Goal: Answer question/provide support

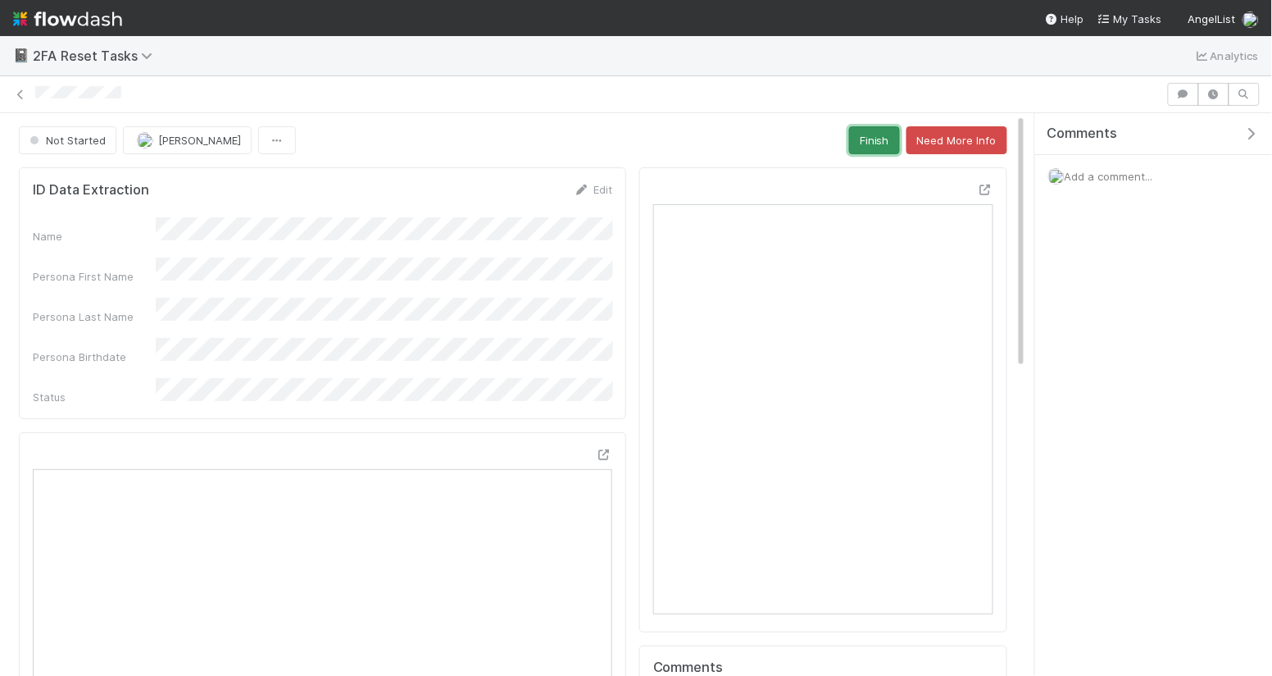
click at [869, 151] on button "Finish" at bounding box center [874, 140] width 51 height 28
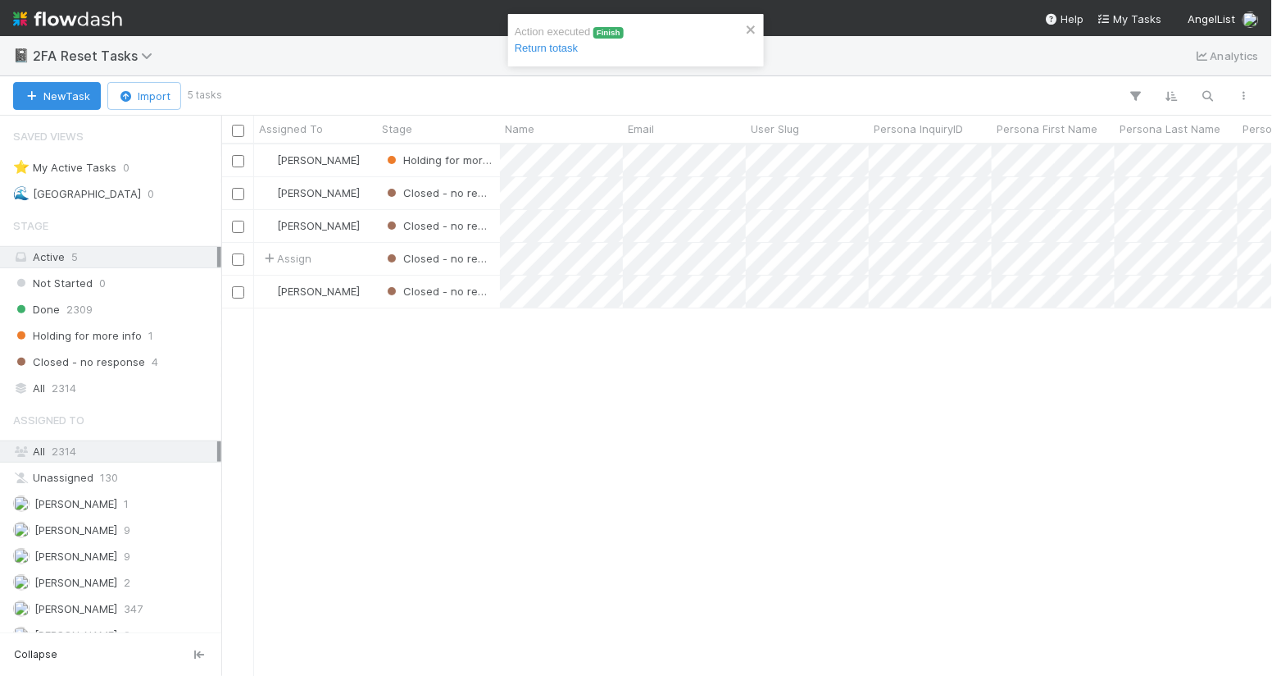
scroll to position [1, 1]
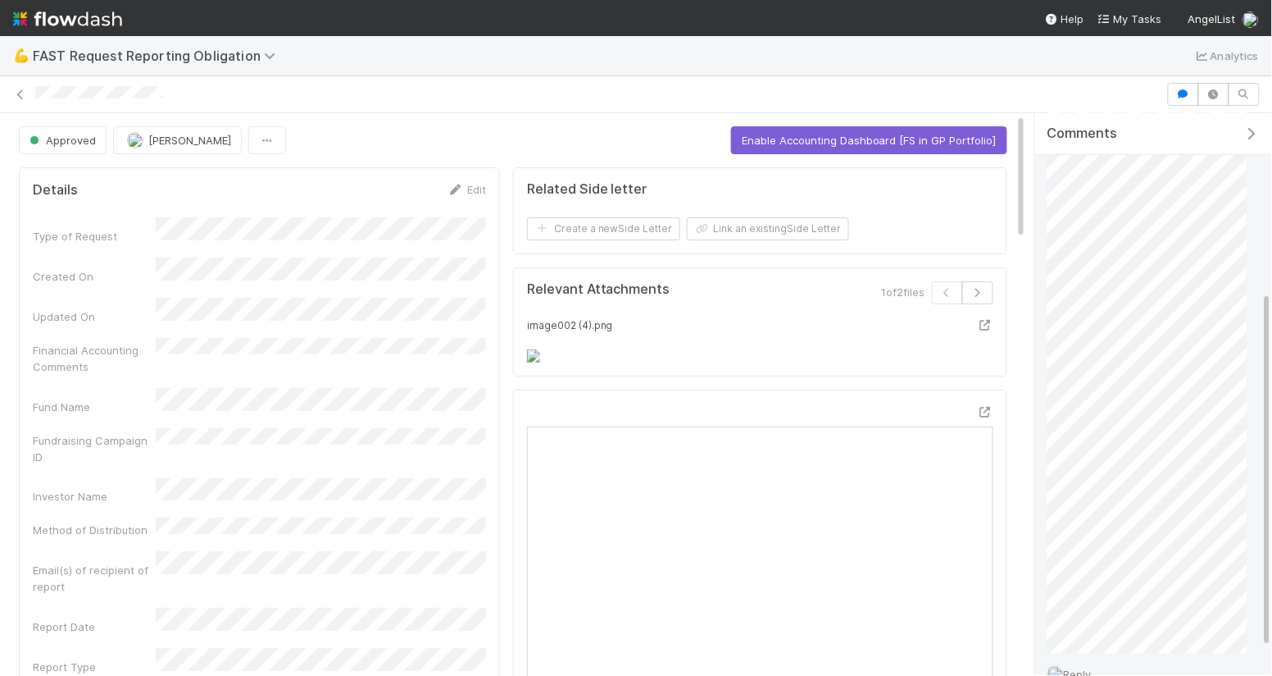
scroll to position [325, 0]
click at [1091, 573] on span "Reply..." at bounding box center [1081, 574] width 35 height 13
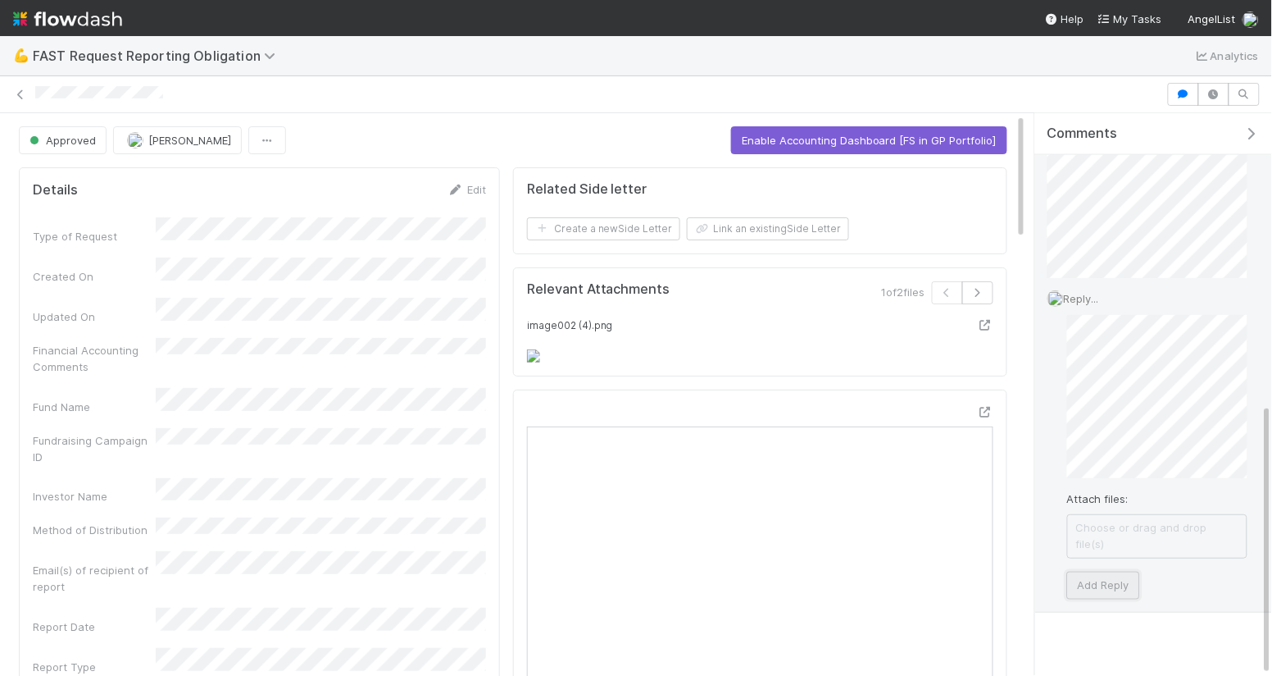
click at [1099, 571] on button "Add Reply" at bounding box center [1103, 585] width 73 height 28
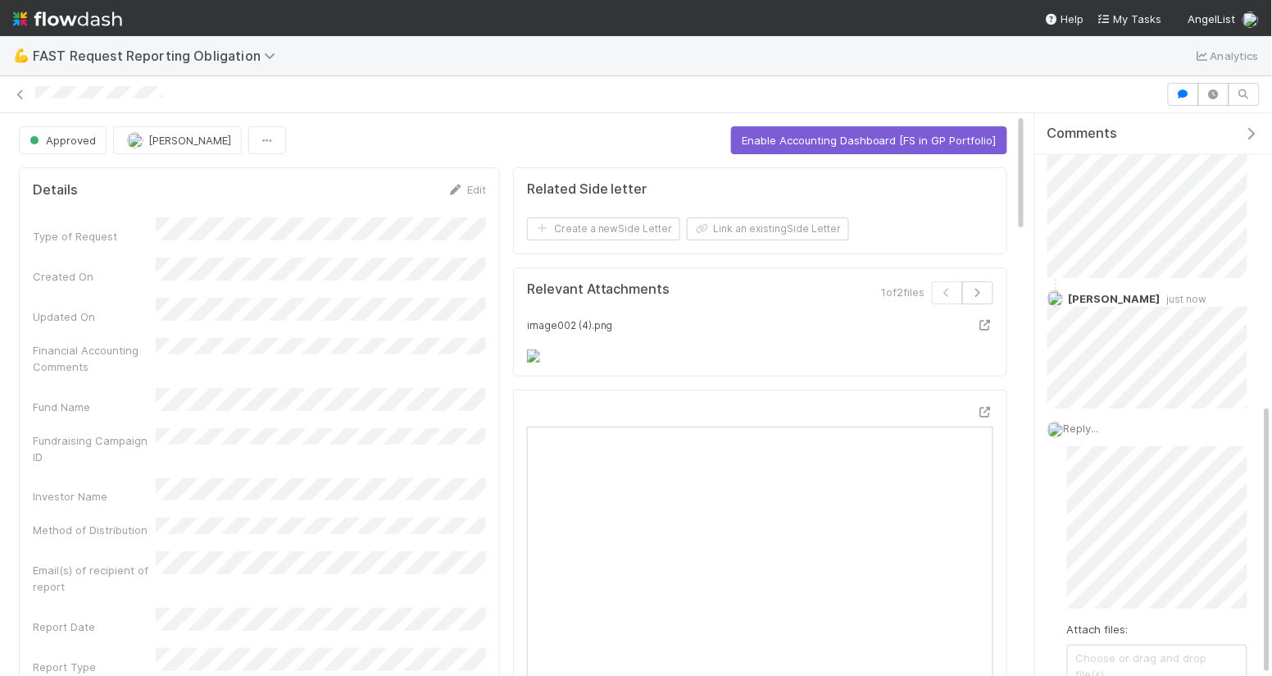
scroll to position [455, 0]
